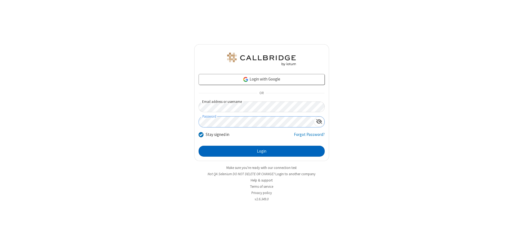
click at [262, 151] on button "Login" at bounding box center [262, 151] width 126 height 11
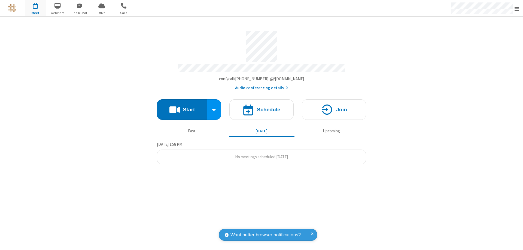
click at [517, 8] on span "Open menu" at bounding box center [517, 8] width 4 height 5
click at [485, 36] on div "Settings" at bounding box center [485, 36] width 76 height 15
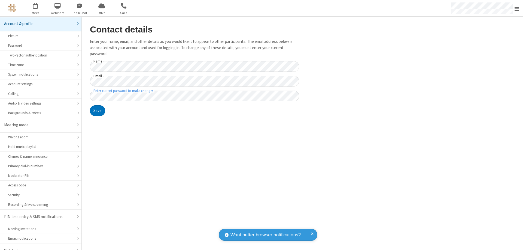
scroll to position [8, 0]
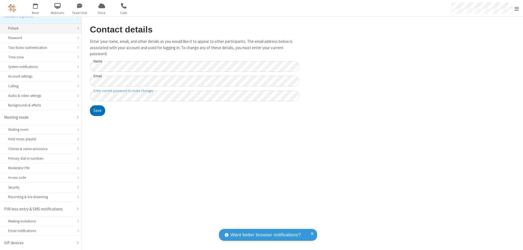
click at [39, 28] on div "Picture" at bounding box center [40, 28] width 65 height 5
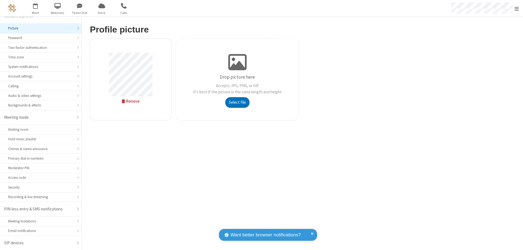
type input "C:\fakepath\avatar_image_test_2.jpg"
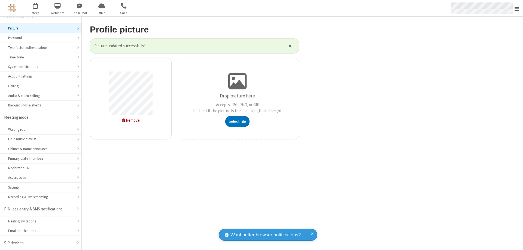
click at [517, 8] on span "Open menu" at bounding box center [517, 8] width 4 height 5
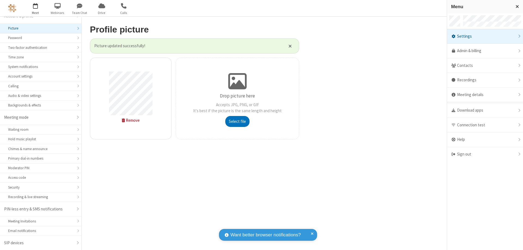
click at [35, 8] on span "button" at bounding box center [35, 5] width 20 height 9
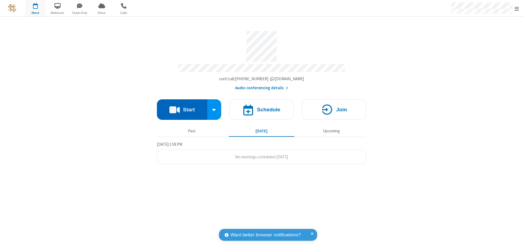
click at [182, 107] on button "Start" at bounding box center [182, 109] width 50 height 20
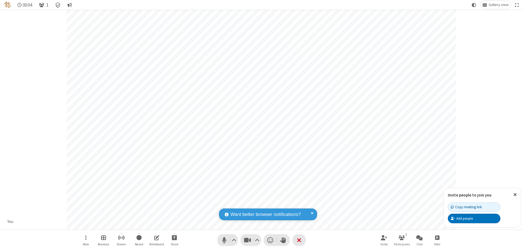
click at [42, 5] on span "Open participant list" at bounding box center [41, 4] width 5 height 5
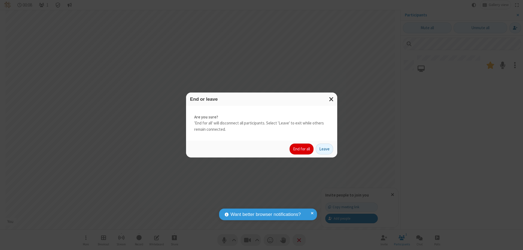
click at [302, 149] on button "End for all" at bounding box center [302, 148] width 24 height 11
